Goal: Task Accomplishment & Management: Manage account settings

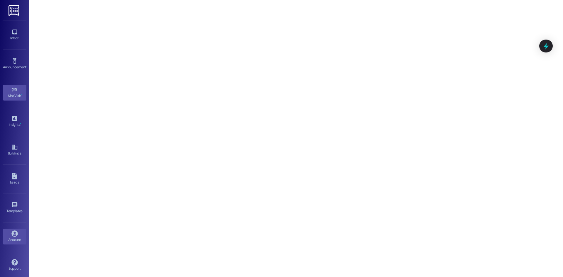
click at [17, 236] on link "Account" at bounding box center [14, 237] width 23 height 16
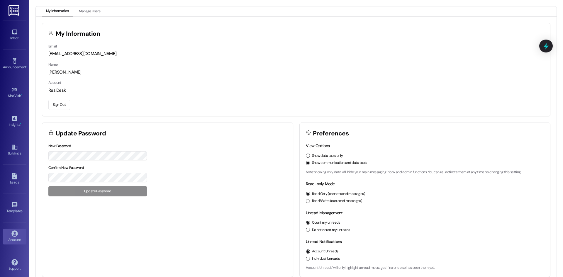
click at [58, 108] on button "Sign Out" at bounding box center [59, 105] width 22 height 10
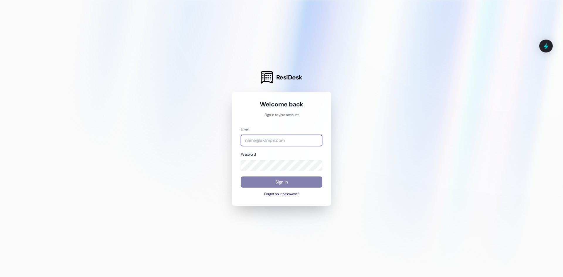
click at [280, 141] on input "email" at bounding box center [282, 140] width 82 height 11
type input "home"
click at [0, 277] on com-1password-button at bounding box center [0, 277] width 0 height 0
type input "[EMAIL_ADDRESS][DOMAIN_NAME]"
